Goal: Book appointment/travel/reservation

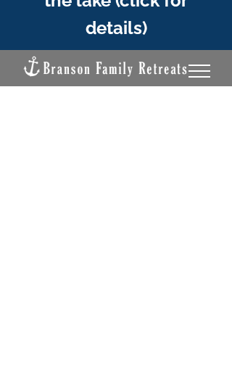
scroll to position [80, 0]
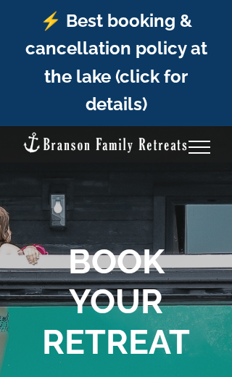
click at [202, 150] on link "Toggle Menu" at bounding box center [199, 146] width 58 height 13
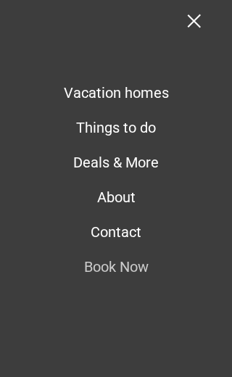
click at [161, 97] on span "Vacation homes" at bounding box center [116, 92] width 105 height 17
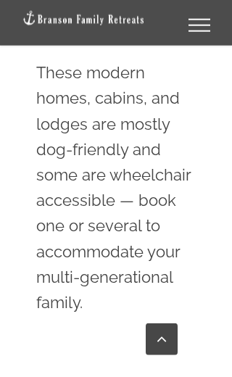
scroll to position [704, 0]
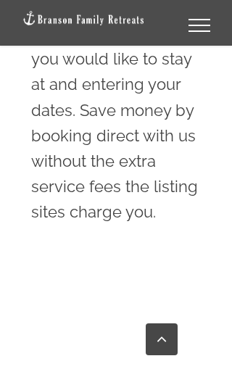
scroll to position [962, 0]
